Goal: Information Seeking & Learning: Learn about a topic

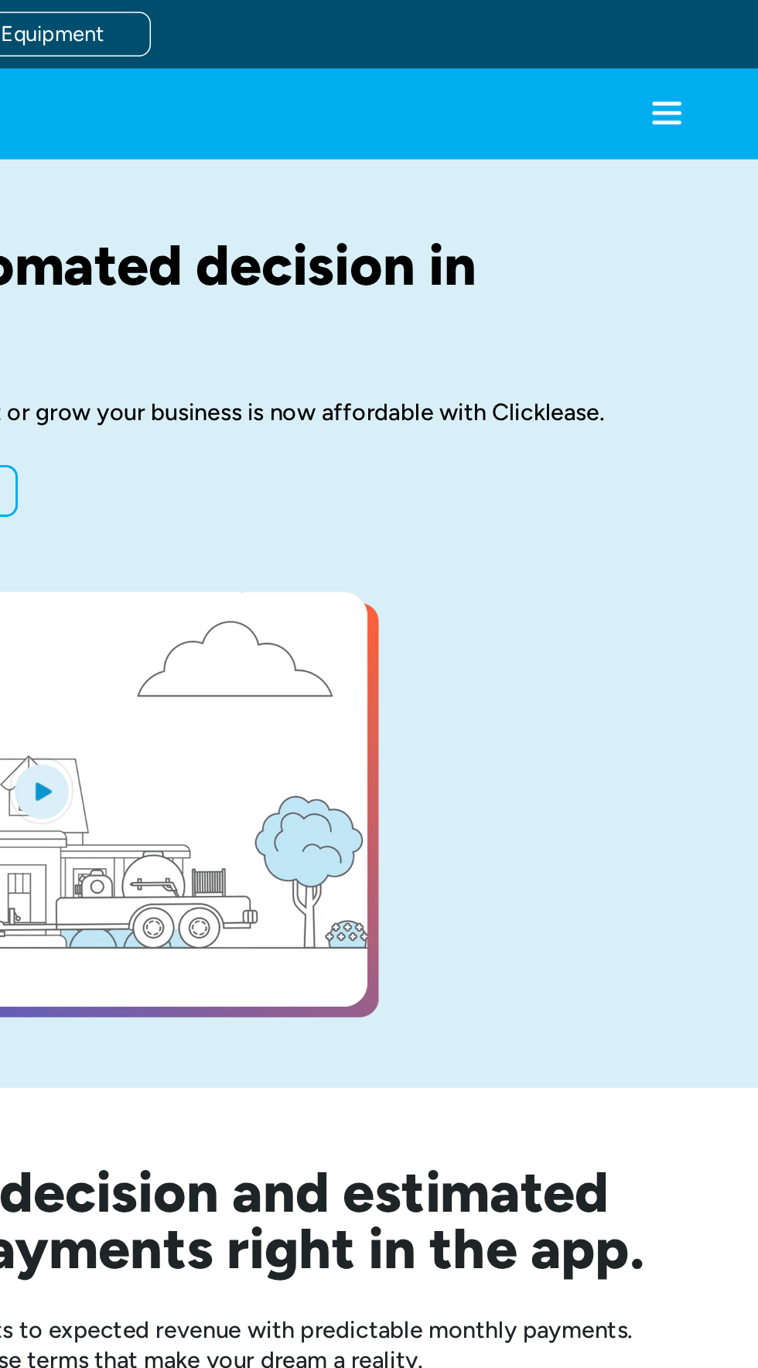
click at [691, 80] on icon "menu" at bounding box center [697, 80] width 19 height 2
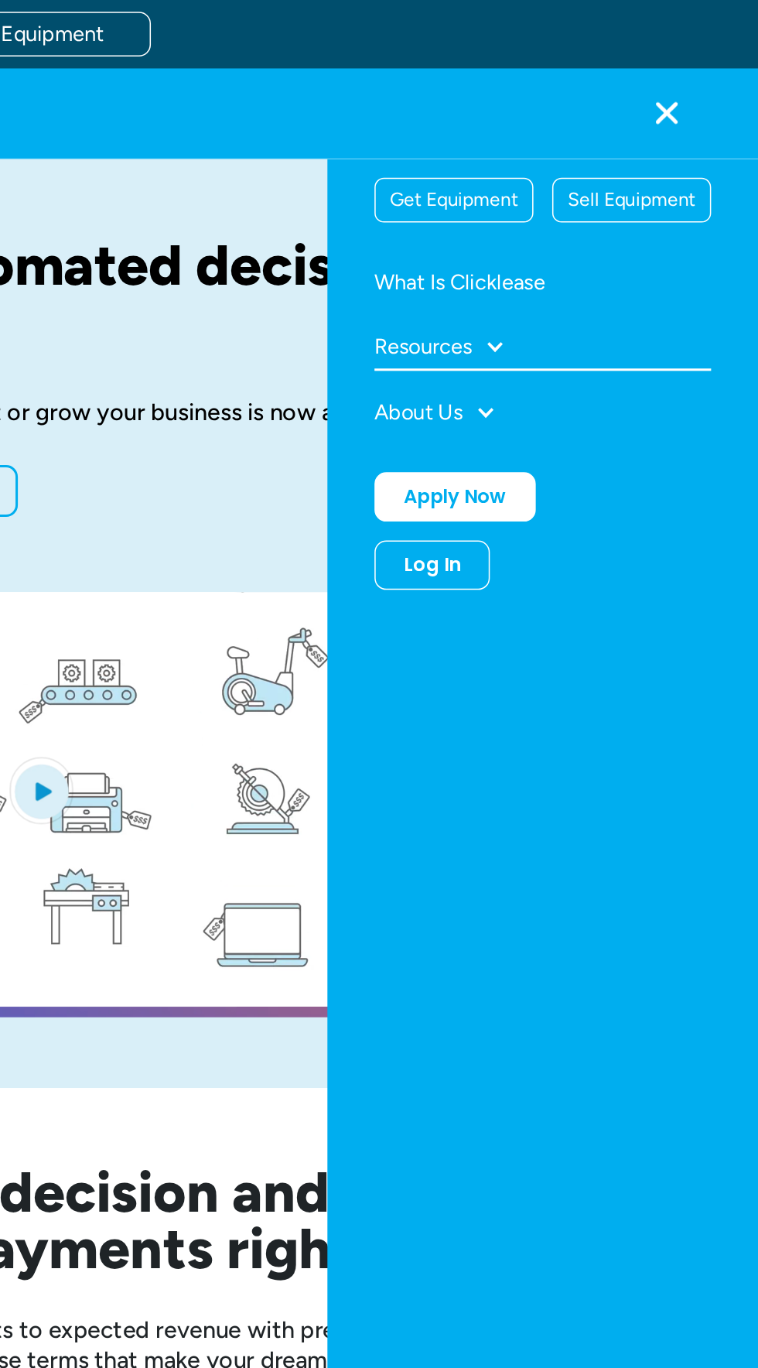
click at [548, 224] on div "Resources" at bounding box center [538, 227] width 64 height 14
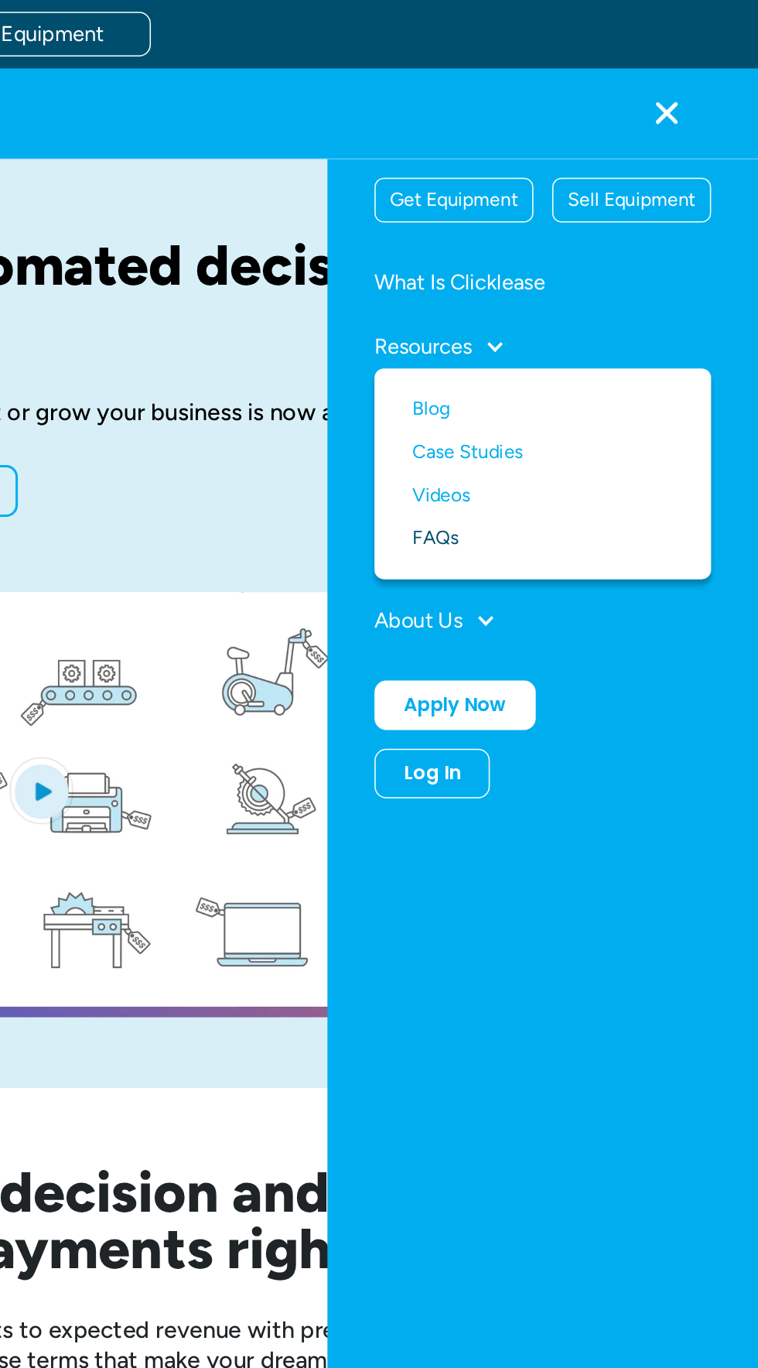
click at [538, 357] on link "FAQs" at bounding box center [617, 354] width 172 height 29
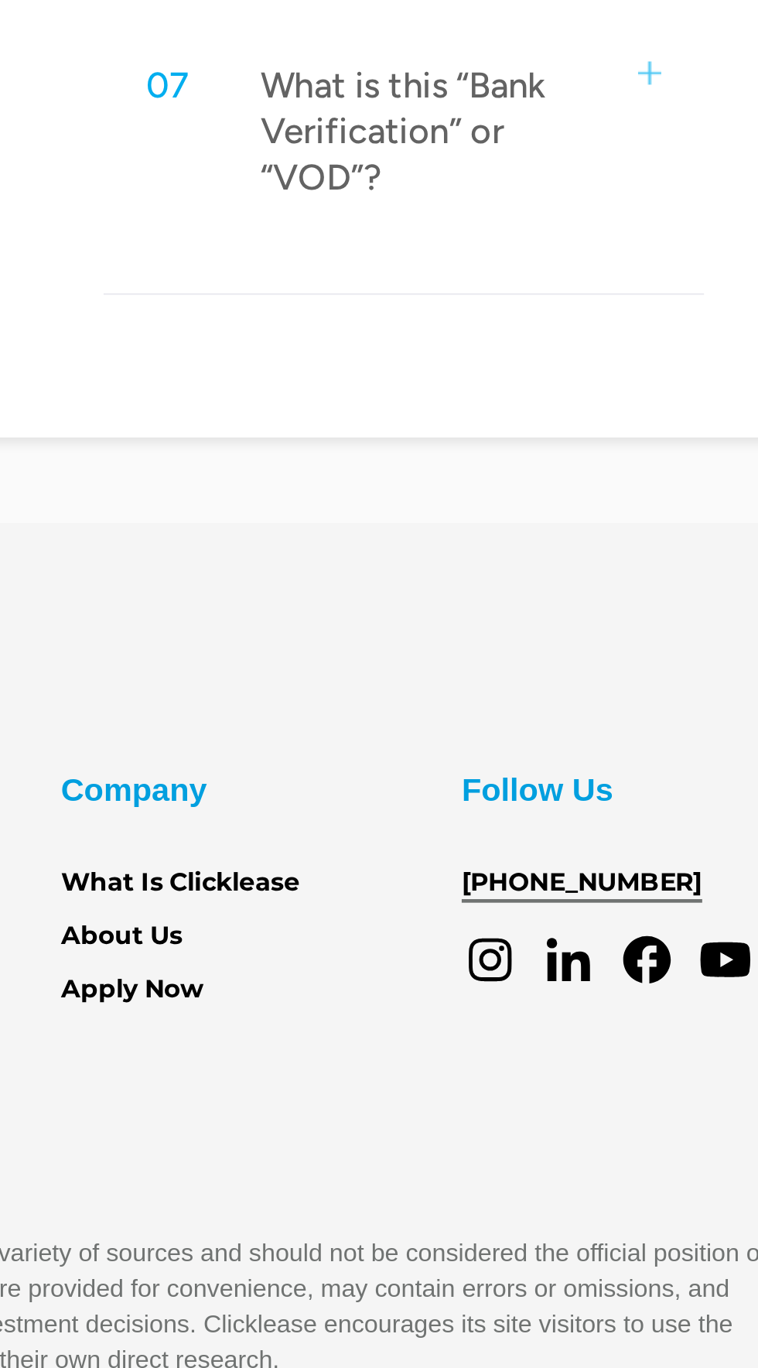
scroll to position [777, 0]
